Goal: Find specific page/section: Find specific page/section

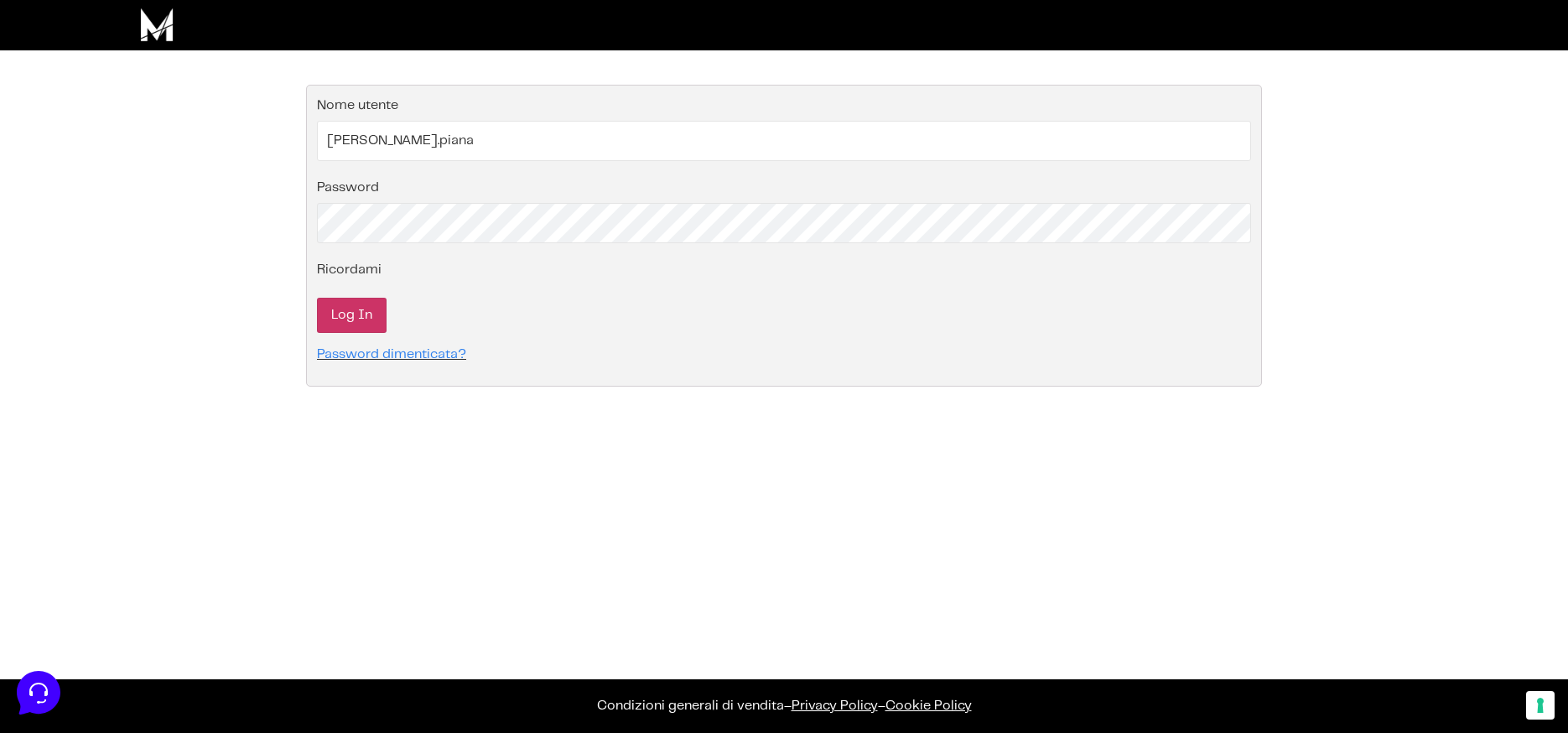
click at [352, 307] on input "Log In" at bounding box center [351, 315] width 70 height 35
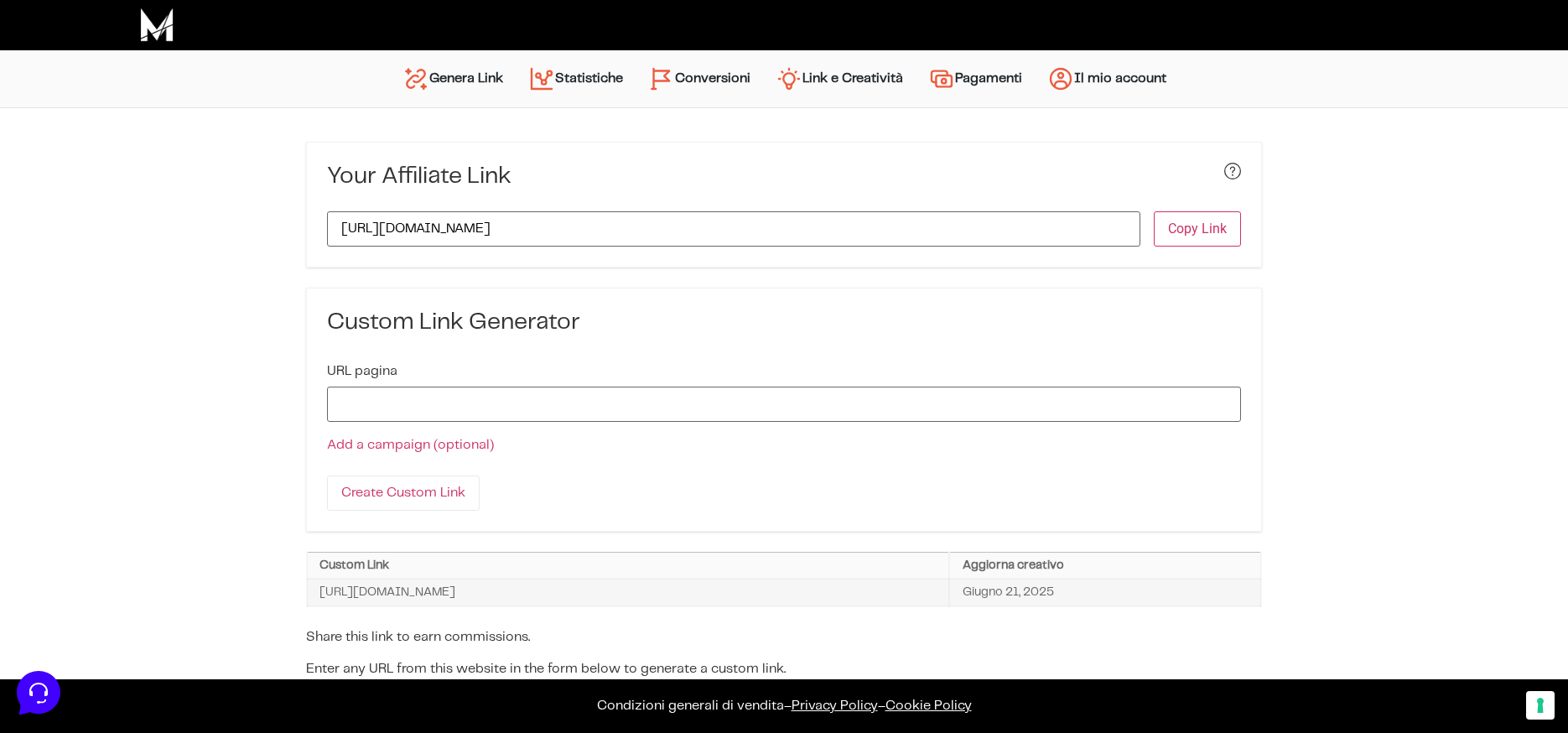
click at [567, 84] on link "Statistiche" at bounding box center [576, 78] width 120 height 40
click at [717, 77] on link "Conversioni" at bounding box center [699, 78] width 127 height 40
